Goal: Task Accomplishment & Management: Manage account settings

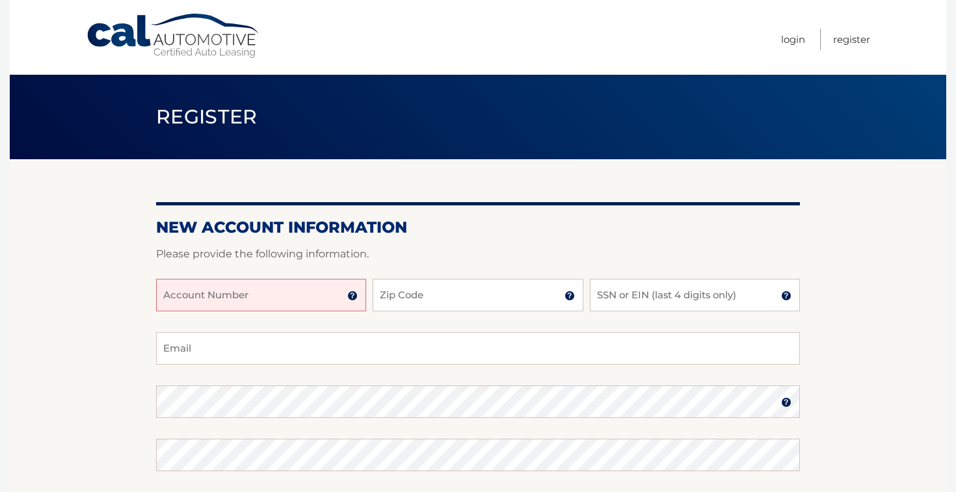
click at [304, 292] on input "Account Number" at bounding box center [261, 295] width 210 height 33
type input "44456019507"
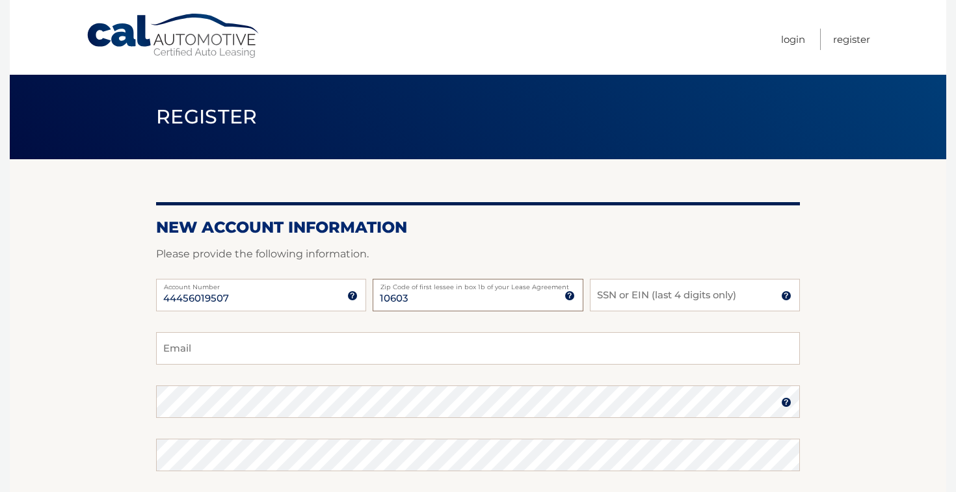
type input "10603"
click at [698, 304] on input "SSN or EIN (last 4 digits only)" at bounding box center [695, 295] width 210 height 33
type input "4744"
type input "mrenna24@gmail.com"
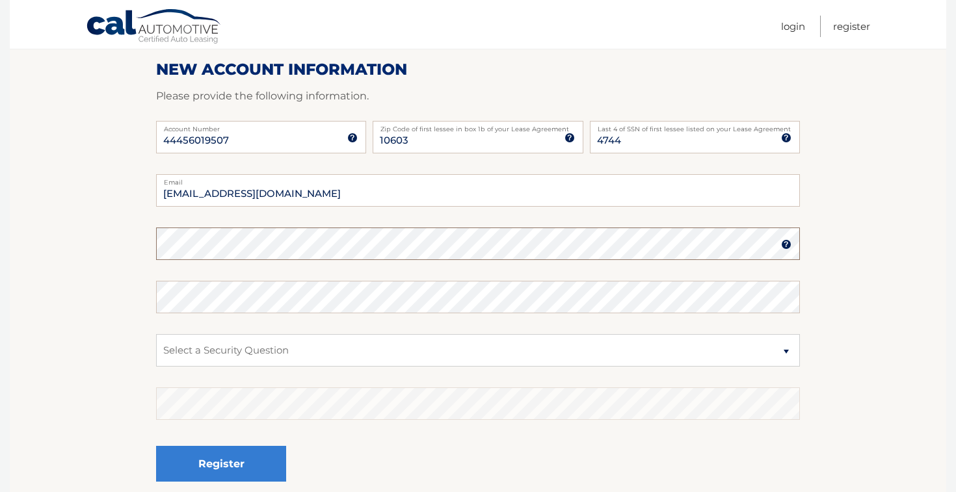
scroll to position [159, 0]
click at [785, 243] on img at bounding box center [786, 244] width 10 height 10
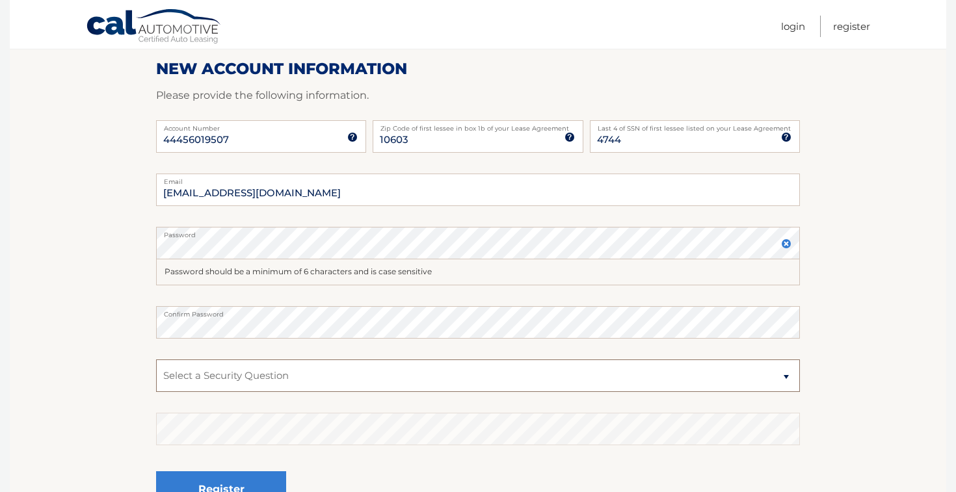
select select "5"
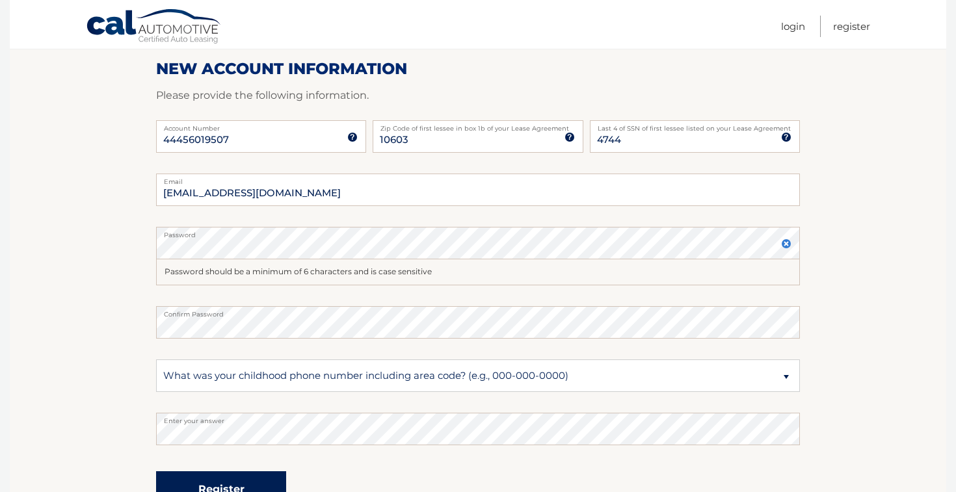
click at [192, 474] on button "Register" at bounding box center [221, 489] width 130 height 36
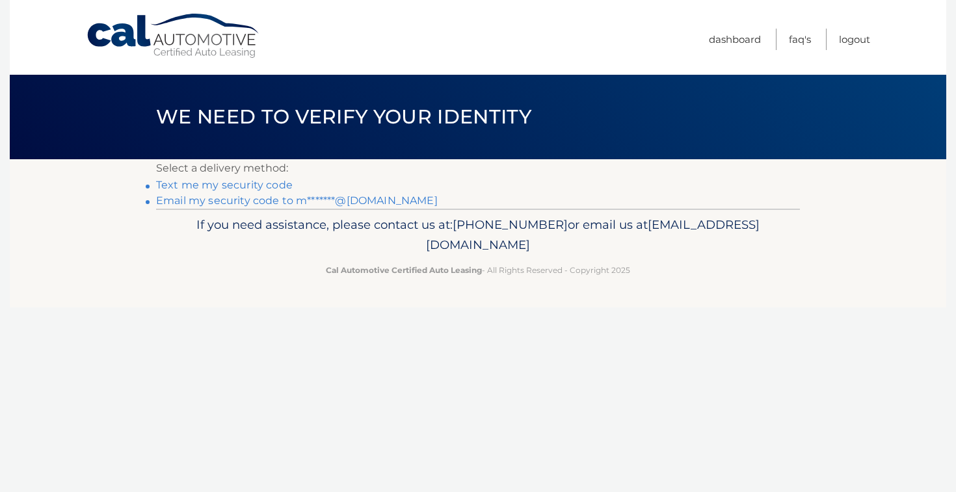
click at [265, 185] on link "Text me my security code" at bounding box center [224, 185] width 137 height 12
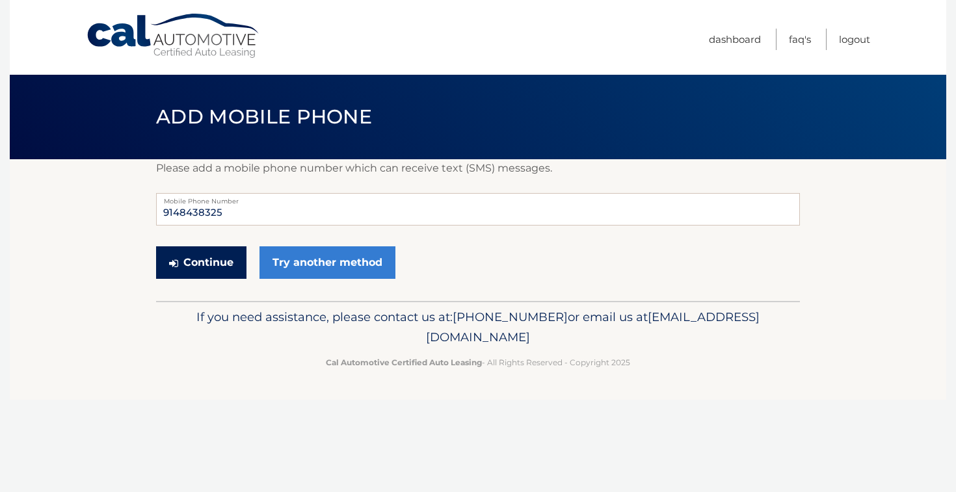
click at [205, 268] on button "Continue" at bounding box center [201, 262] width 90 height 33
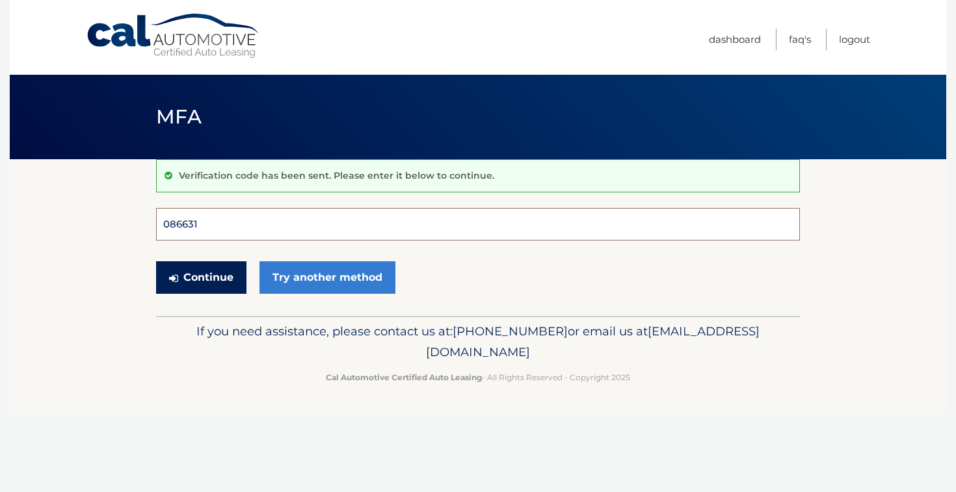
type input "086631"
click at [201, 277] on button "Continue" at bounding box center [201, 277] width 90 height 33
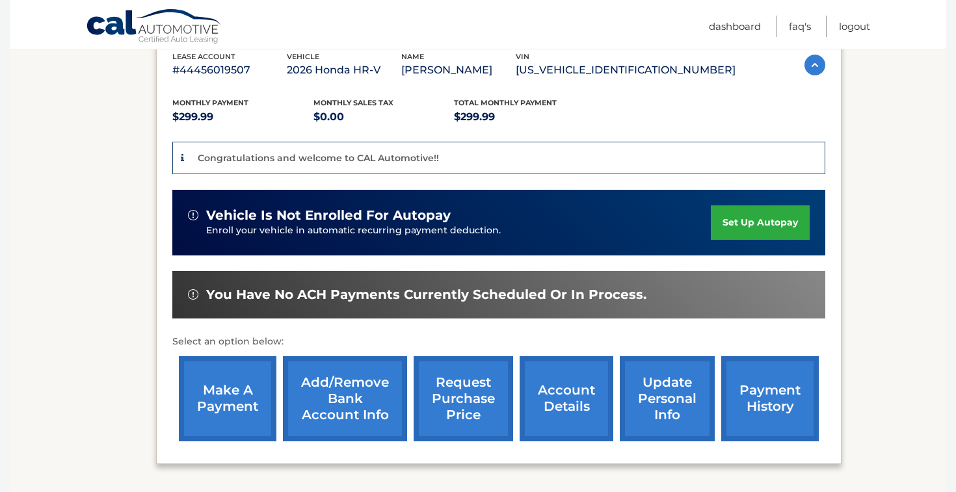
scroll to position [235, 0]
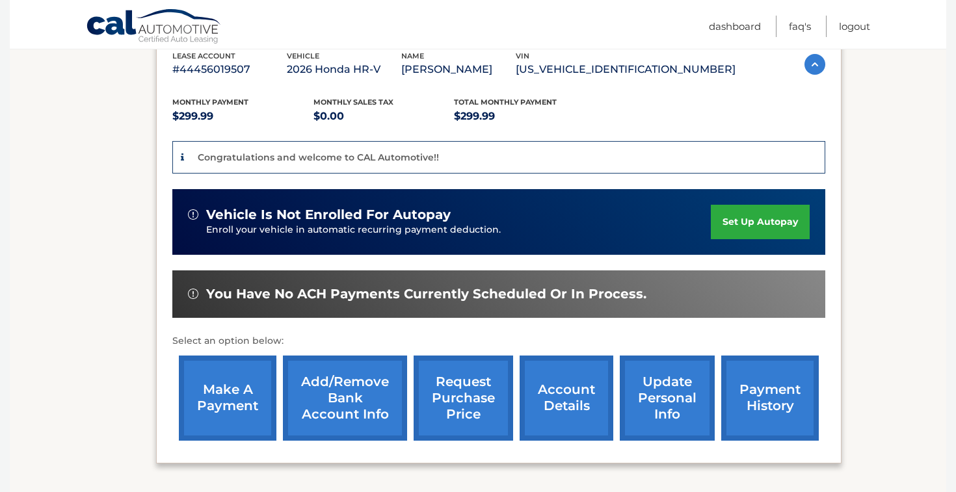
click at [742, 221] on link "set up autopay" at bounding box center [760, 222] width 99 height 34
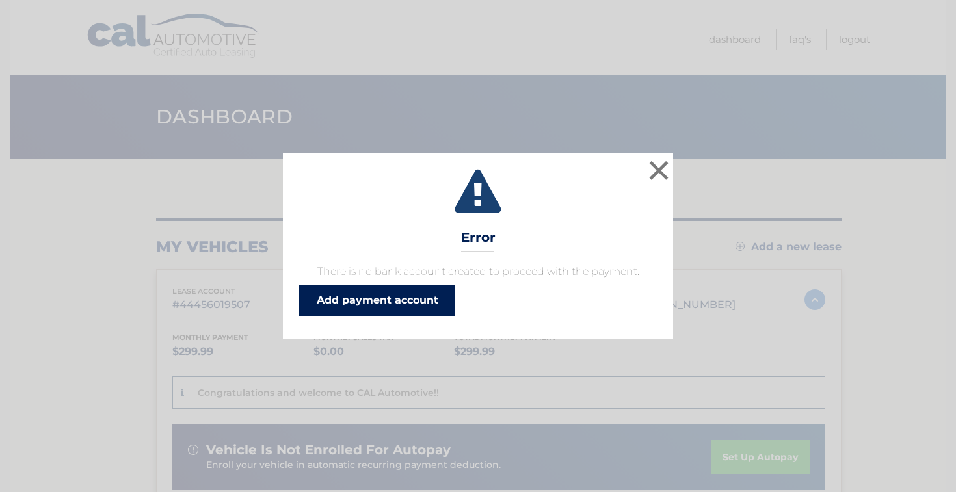
click at [416, 304] on link "Add payment account" at bounding box center [377, 300] width 156 height 31
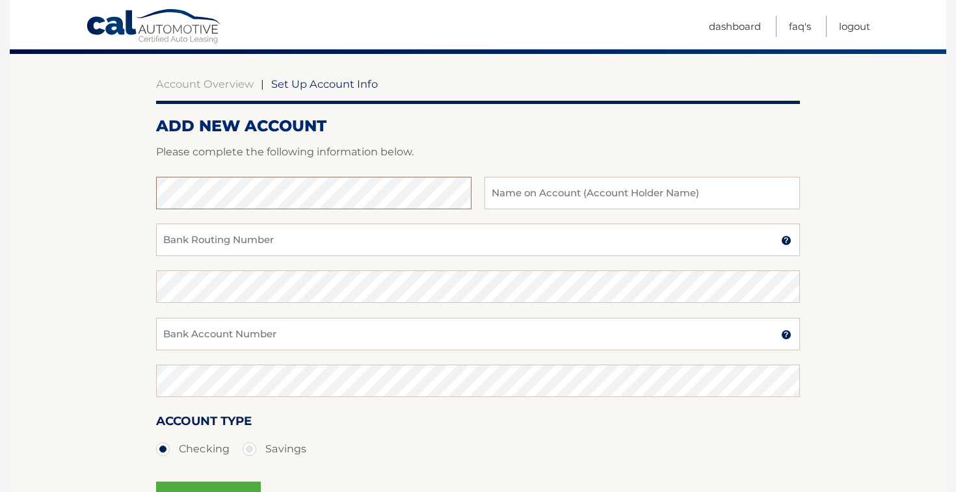
scroll to position [107, 0]
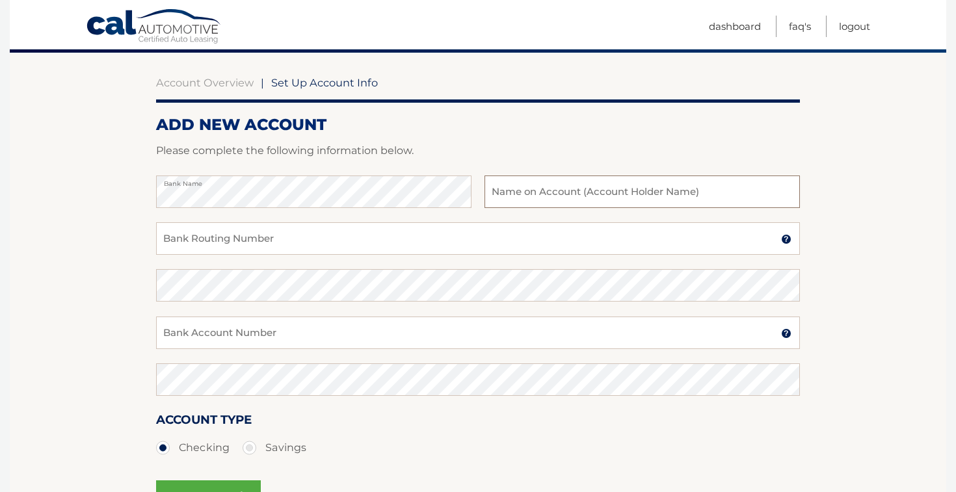
click at [631, 198] on input "text" at bounding box center [641, 192] width 315 height 33
type input "[PERSON_NAME]"
click at [358, 250] on input "Bank Routing Number" at bounding box center [478, 238] width 644 height 33
type input "021000089"
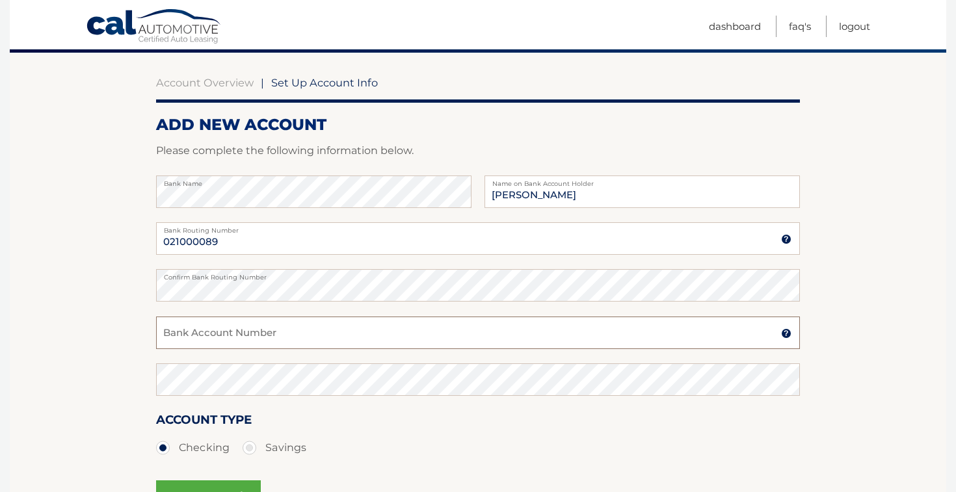
click at [299, 332] on input "Bank Account Number" at bounding box center [478, 333] width 644 height 33
drag, startPoint x: 240, startPoint y: 330, endPoint x: 133, endPoint y: 324, distance: 107.4
click at [133, 324] on section "Account Overview | Set Up Account Info ADD NEW ACCOUNT Please complete the foll…" at bounding box center [478, 301] width 936 height 496
type input "12025190080"
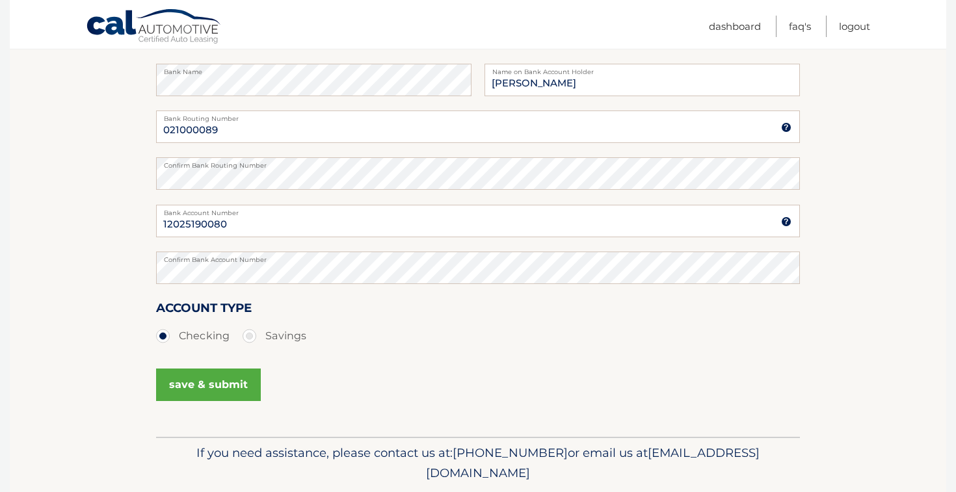
click at [229, 393] on button "save & submit" at bounding box center [208, 385] width 105 height 33
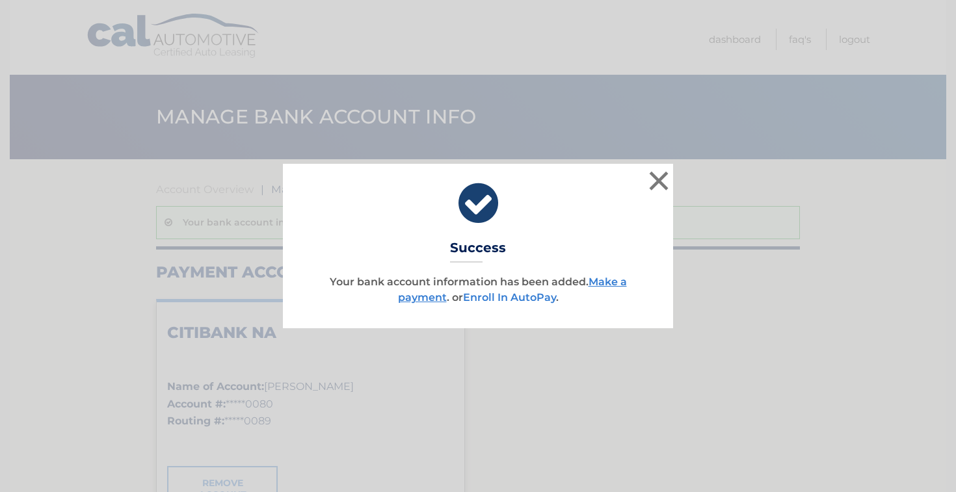
click at [478, 296] on link "Enroll In AutoPay" at bounding box center [509, 297] width 93 height 12
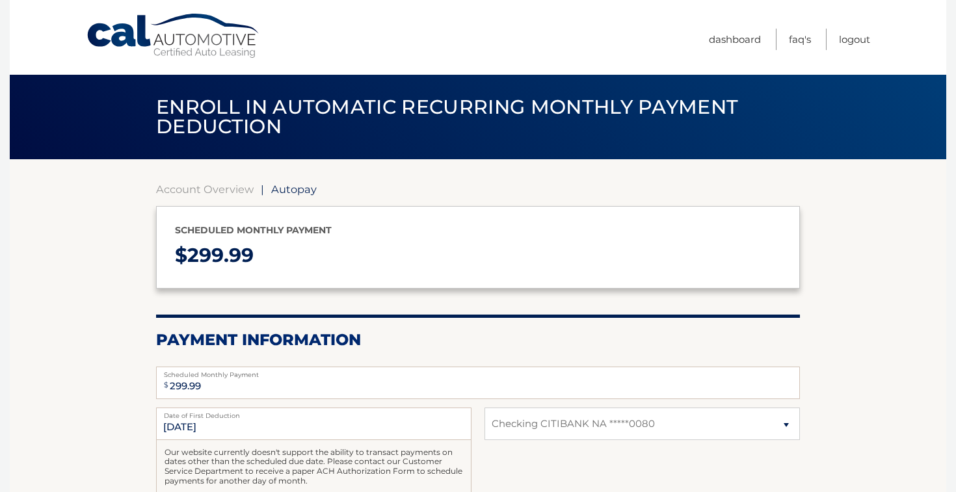
select select "YTZkNGZlOTUtMDUzYS00ZGI0LWIwMDktZjhiYTc5YjEyOTAx"
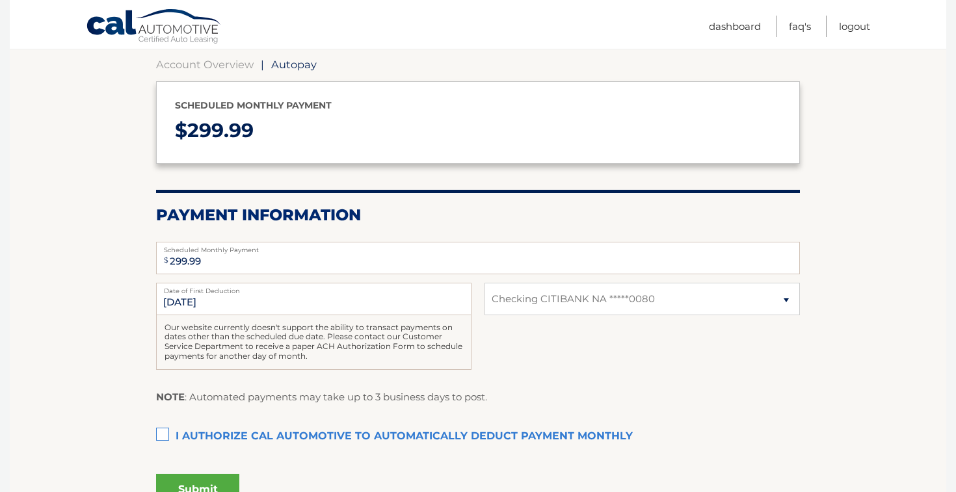
scroll to position [131, 0]
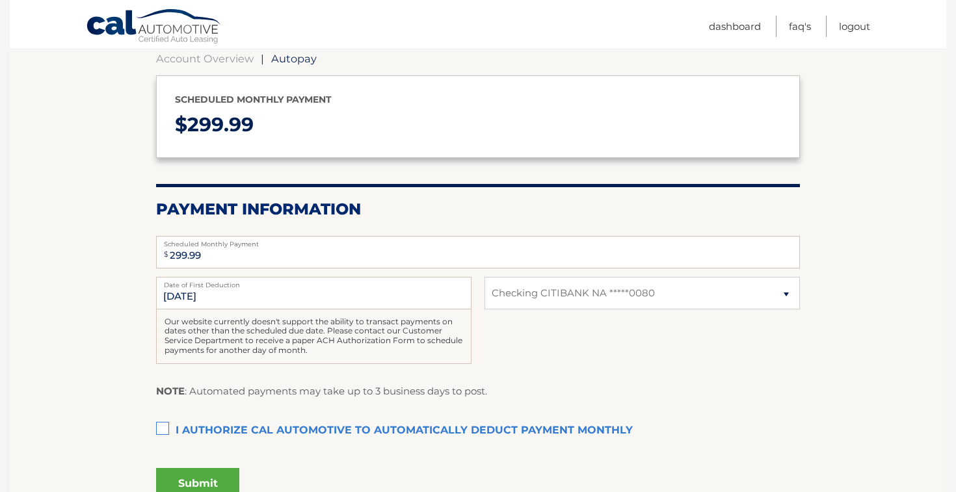
click at [163, 423] on label "I authorize cal automotive to automatically deduct payment monthly This checkbo…" at bounding box center [478, 431] width 644 height 26
click at [0, 0] on input "I authorize cal automotive to automatically deduct payment monthly This checkbo…" at bounding box center [0, 0] width 0 height 0
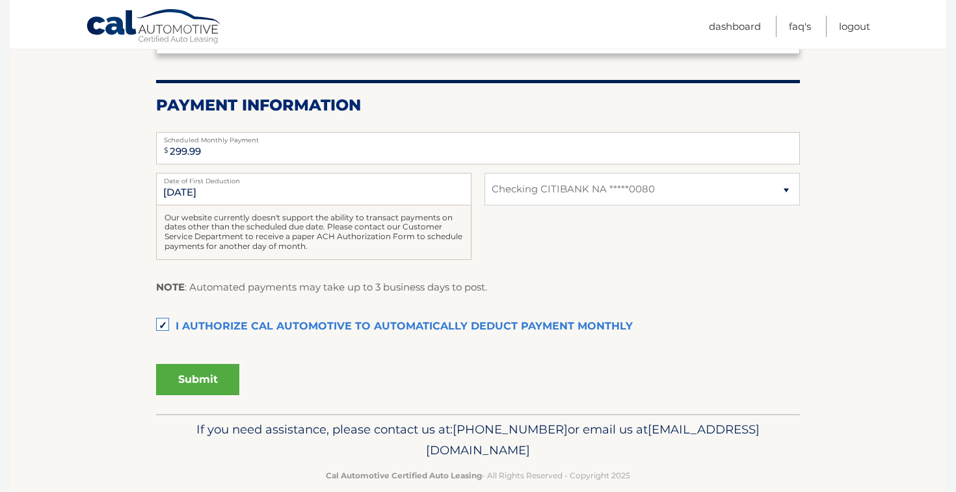
scroll to position [237, 0]
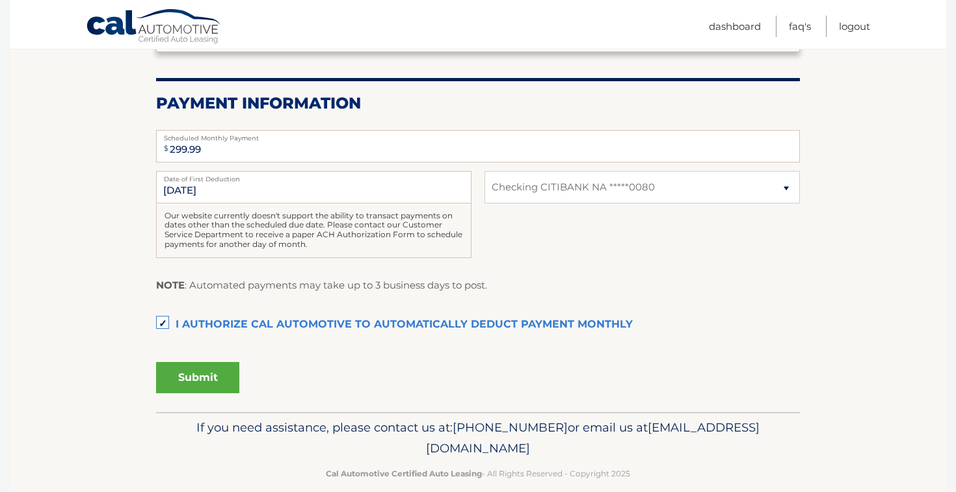
click at [194, 378] on button "Submit" at bounding box center [197, 377] width 83 height 31
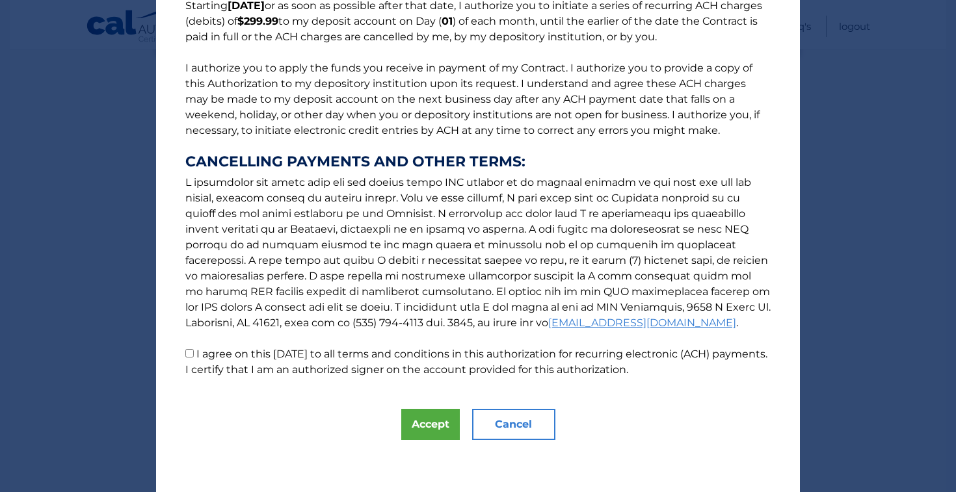
scroll to position [122, 0]
click at [190, 354] on input "I agree on this 09/27/2025 to all terms and conditions in this authorization fo…" at bounding box center [189, 353] width 8 height 8
checkbox input "true"
click at [422, 430] on button "Accept" at bounding box center [430, 424] width 59 height 31
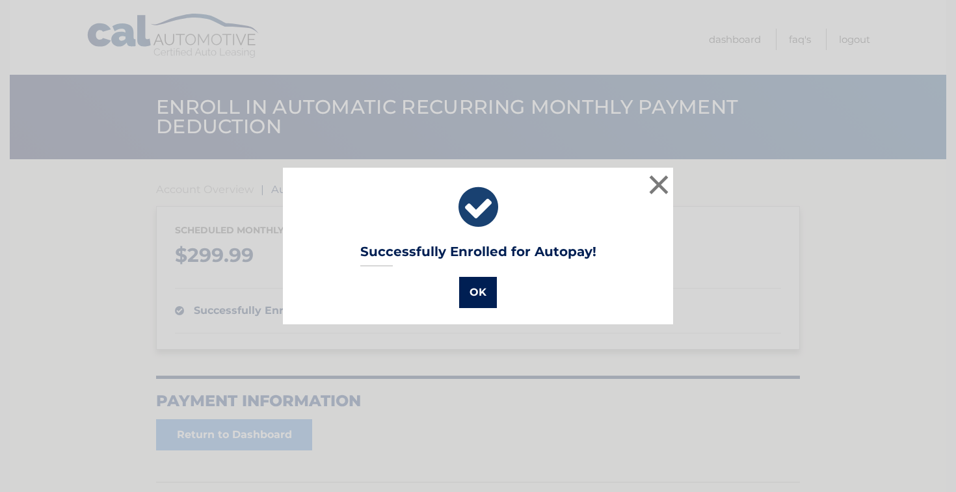
click at [482, 283] on button "OK" at bounding box center [478, 292] width 38 height 31
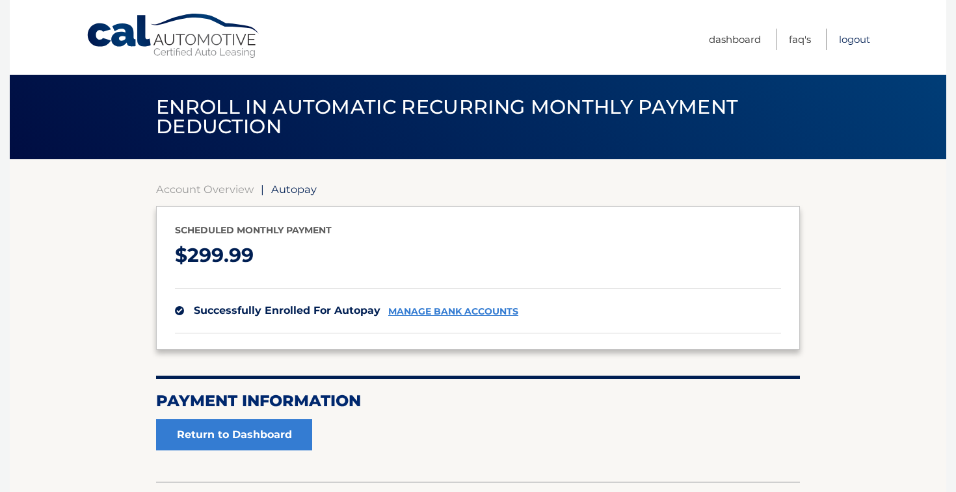
click at [848, 35] on link "Logout" at bounding box center [854, 39] width 31 height 21
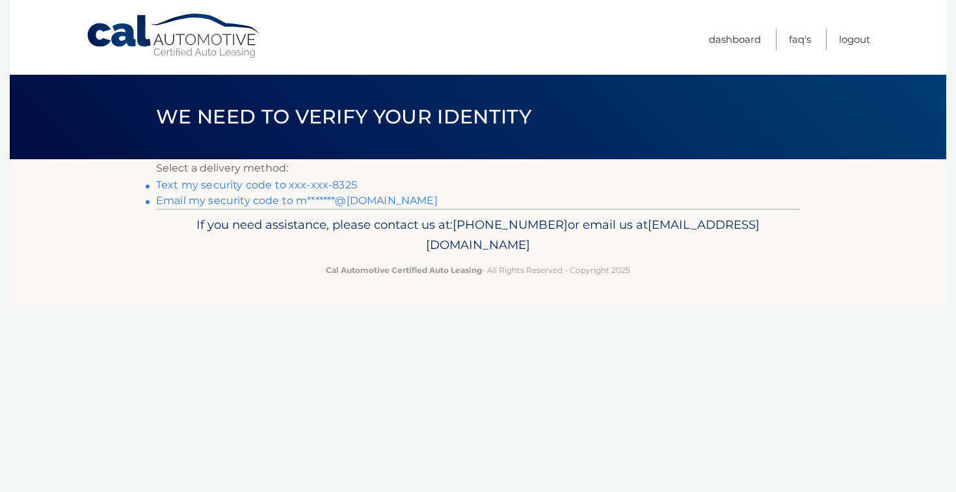
click at [213, 190] on link "Text my security code to xxx-xxx-8325" at bounding box center [256, 185] width 201 height 12
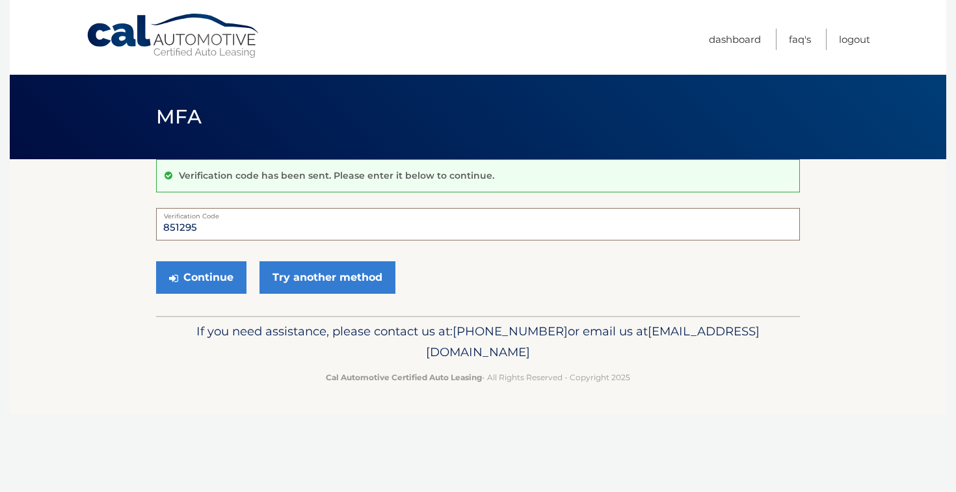
type input "851295"
click at [201, 277] on button "Continue" at bounding box center [201, 277] width 90 height 33
click at [220, 276] on button "Continue" at bounding box center [201, 277] width 90 height 33
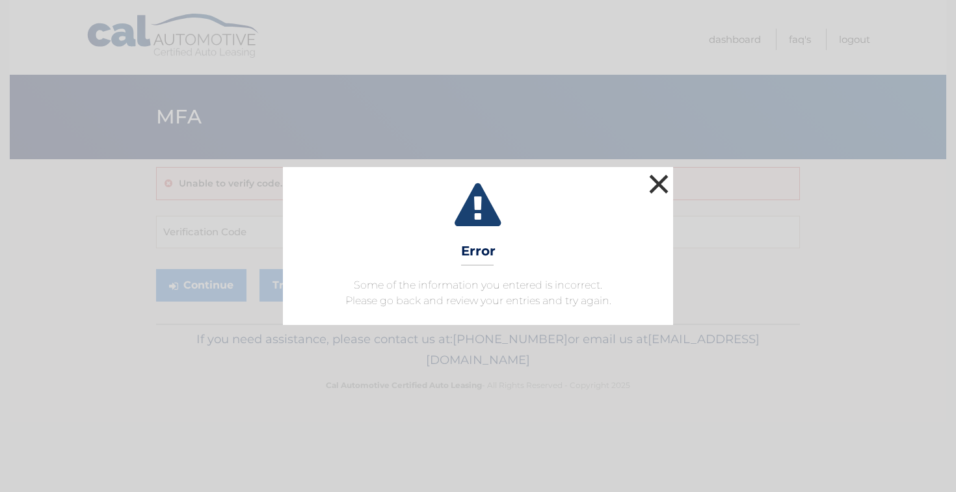
click at [659, 183] on button "×" at bounding box center [659, 184] width 26 height 26
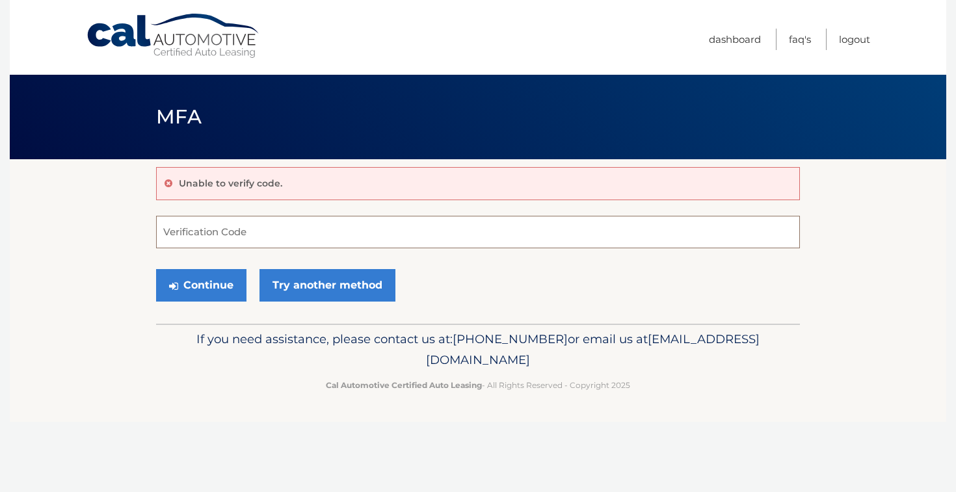
click at [190, 235] on input "Verification Code" at bounding box center [478, 232] width 644 height 33
click at [220, 284] on button "Continue" at bounding box center [201, 285] width 90 height 33
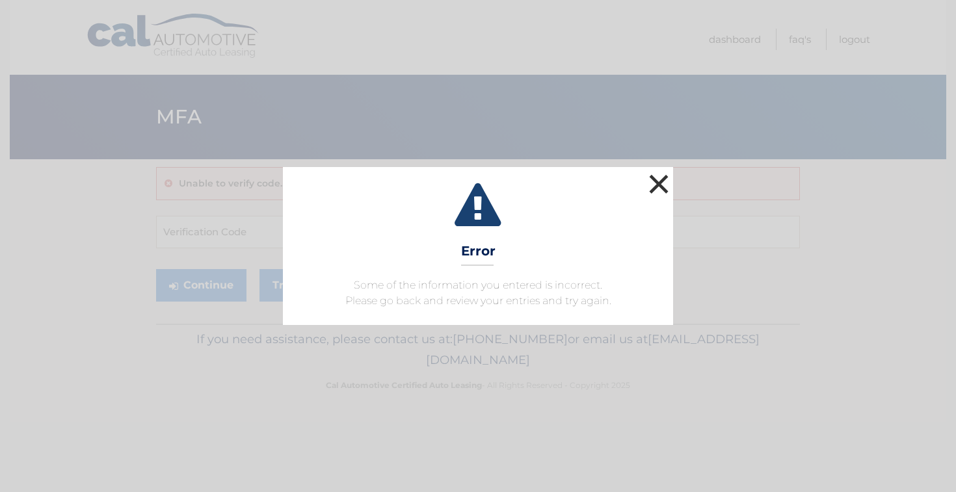
click at [659, 192] on button "×" at bounding box center [659, 184] width 26 height 26
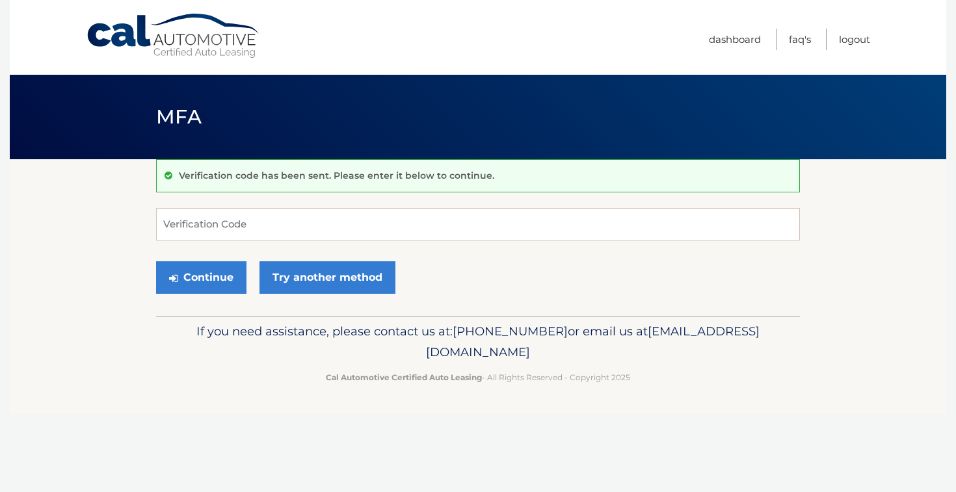
click at [178, 45] on link "Cal Automotive" at bounding box center [174, 36] width 176 height 46
